Goal: Task Accomplishment & Management: Manage account settings

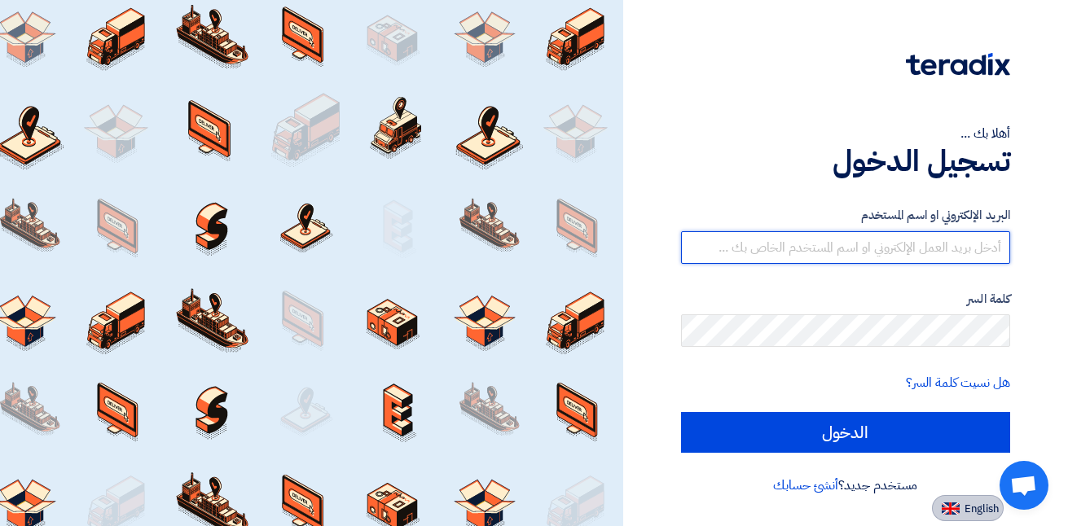
type input "[PERSON_NAME][EMAIL_ADDRESS][PERSON_NAME][DOMAIN_NAME]"
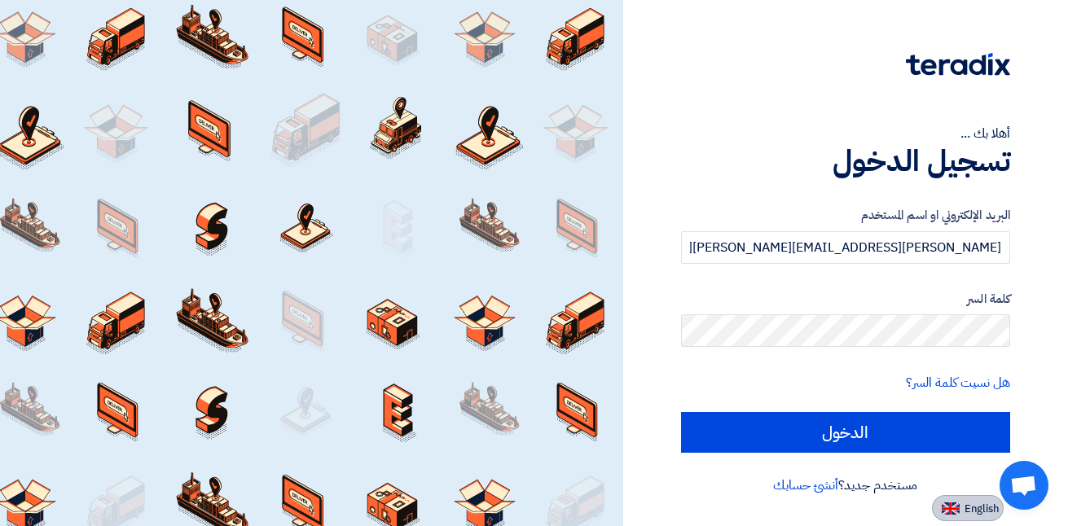
click at [977, 505] on span "English" at bounding box center [981, 508] width 34 height 11
type input "Sign in"
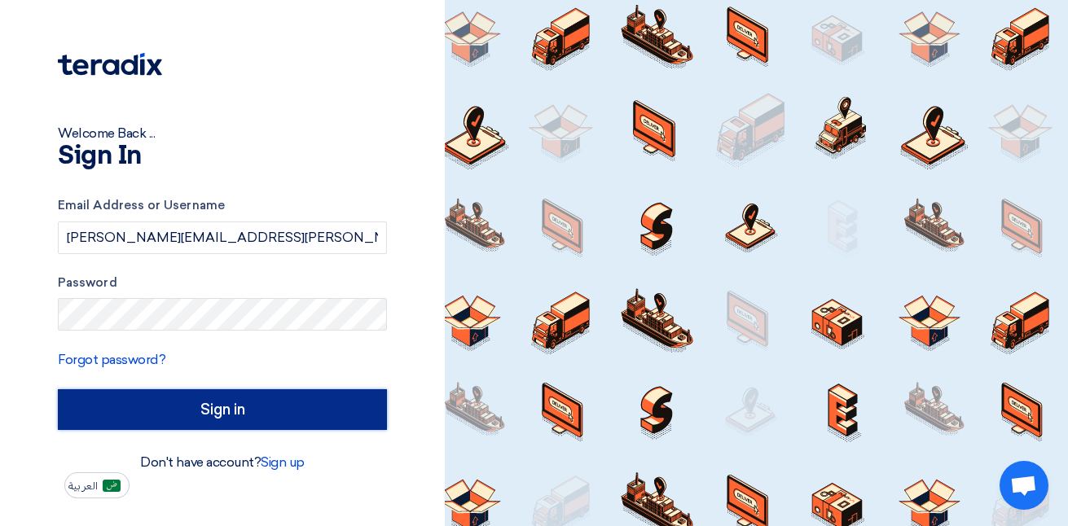
click at [261, 409] on input "Sign in" at bounding box center [222, 409] width 329 height 41
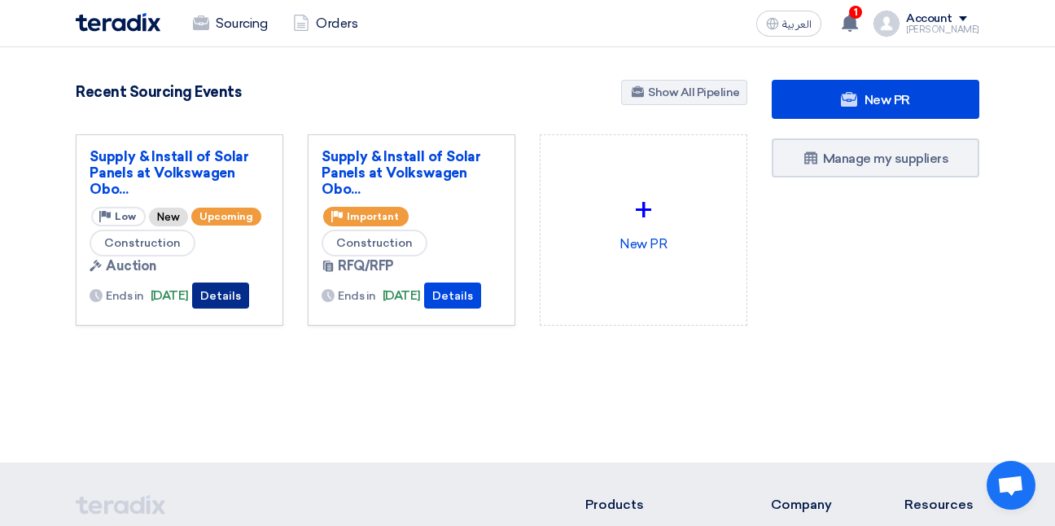
click at [237, 299] on button "Details" at bounding box center [220, 296] width 57 height 26
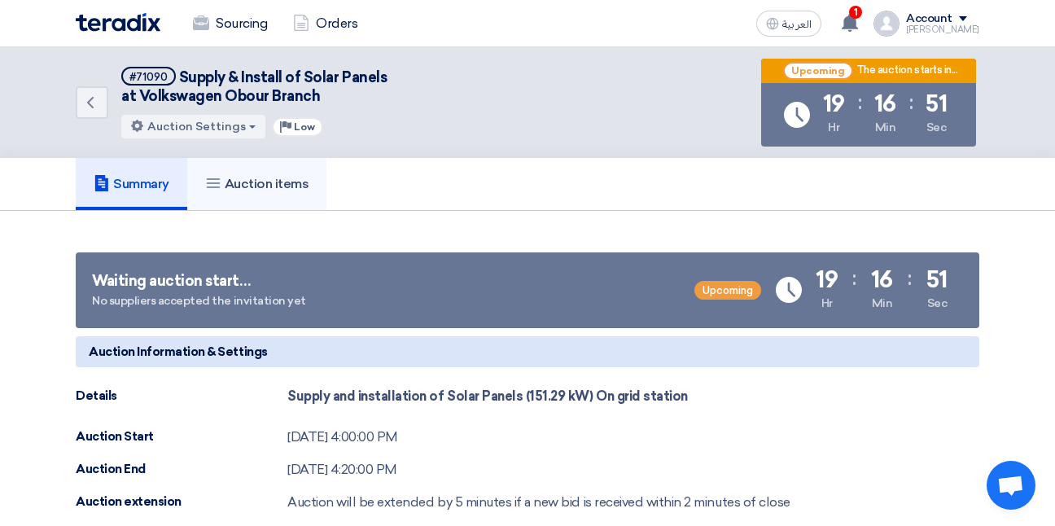
click at [275, 178] on h5 "Auction items" at bounding box center [257, 184] width 104 height 16
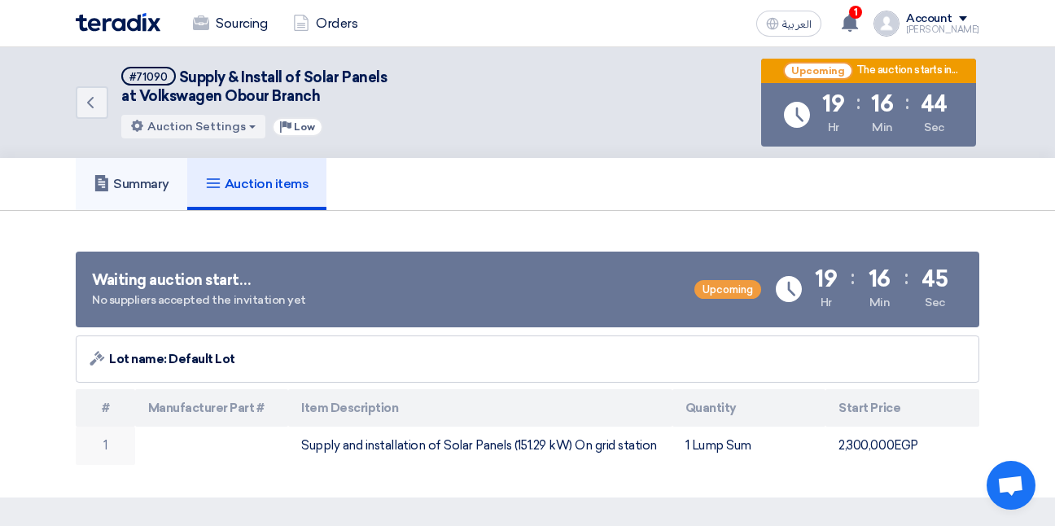
click at [163, 182] on h5 "Summary" at bounding box center [132, 184] width 76 height 16
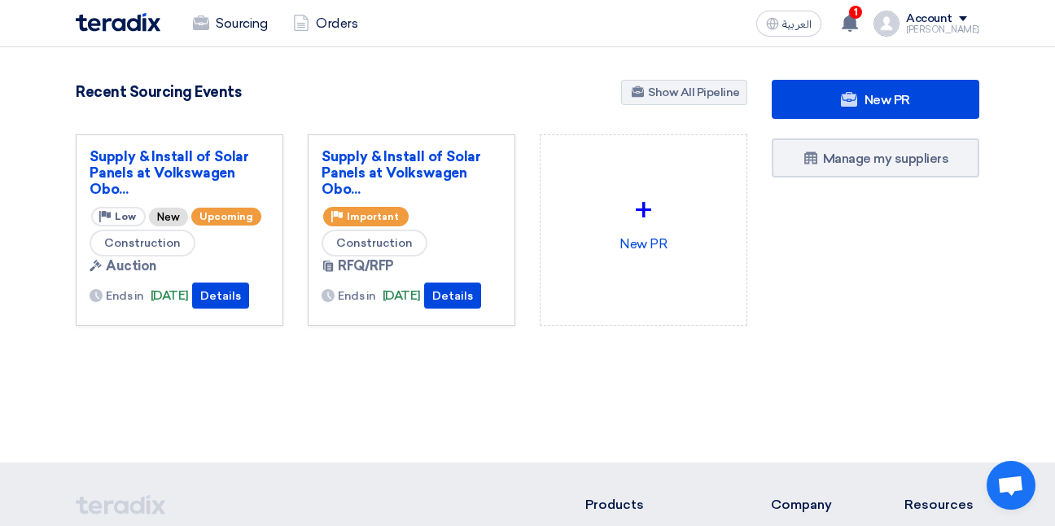
click at [968, 18] on span at bounding box center [963, 18] width 8 height 5
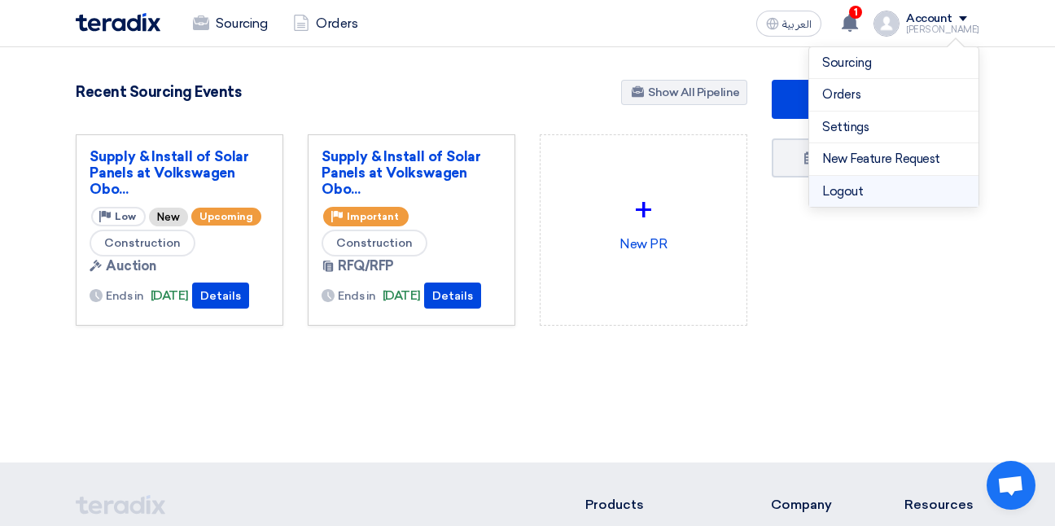
click at [846, 191] on li "Logout" at bounding box center [894, 192] width 169 height 32
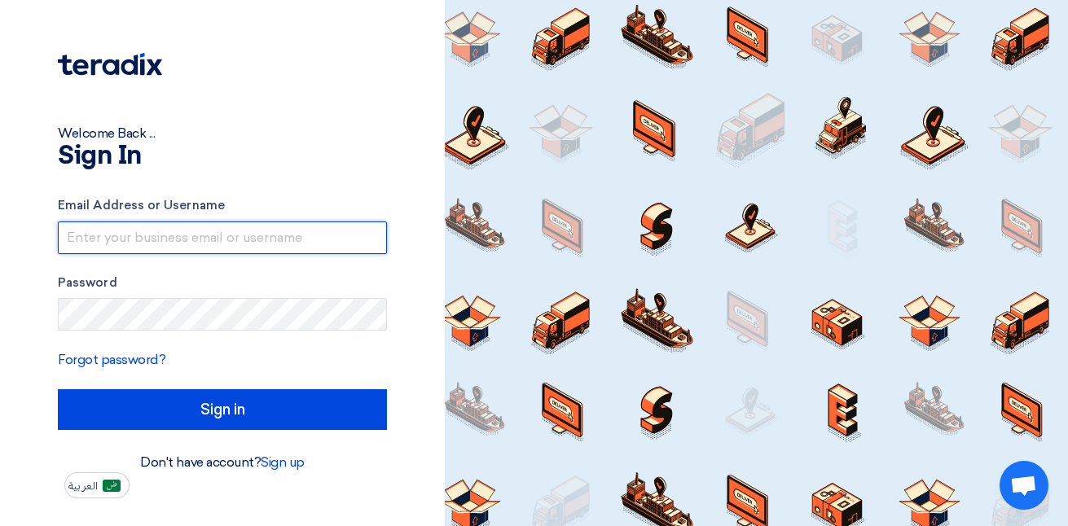
type input "[PERSON_NAME][EMAIL_ADDRESS][PERSON_NAME][DOMAIN_NAME]"
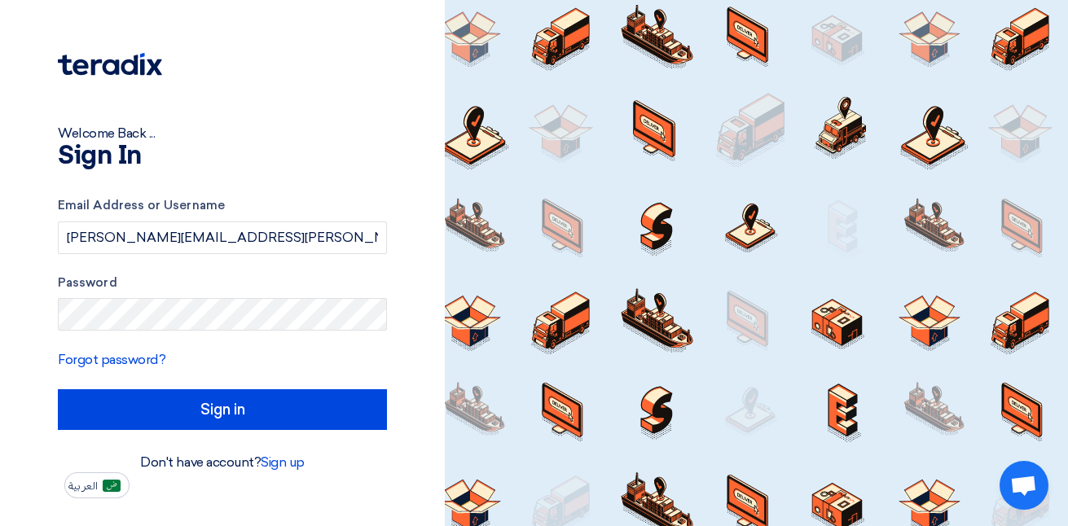
click at [846, 191] on div at bounding box center [756, 263] width 623 height 526
